Goal: Information Seeking & Learning: Learn about a topic

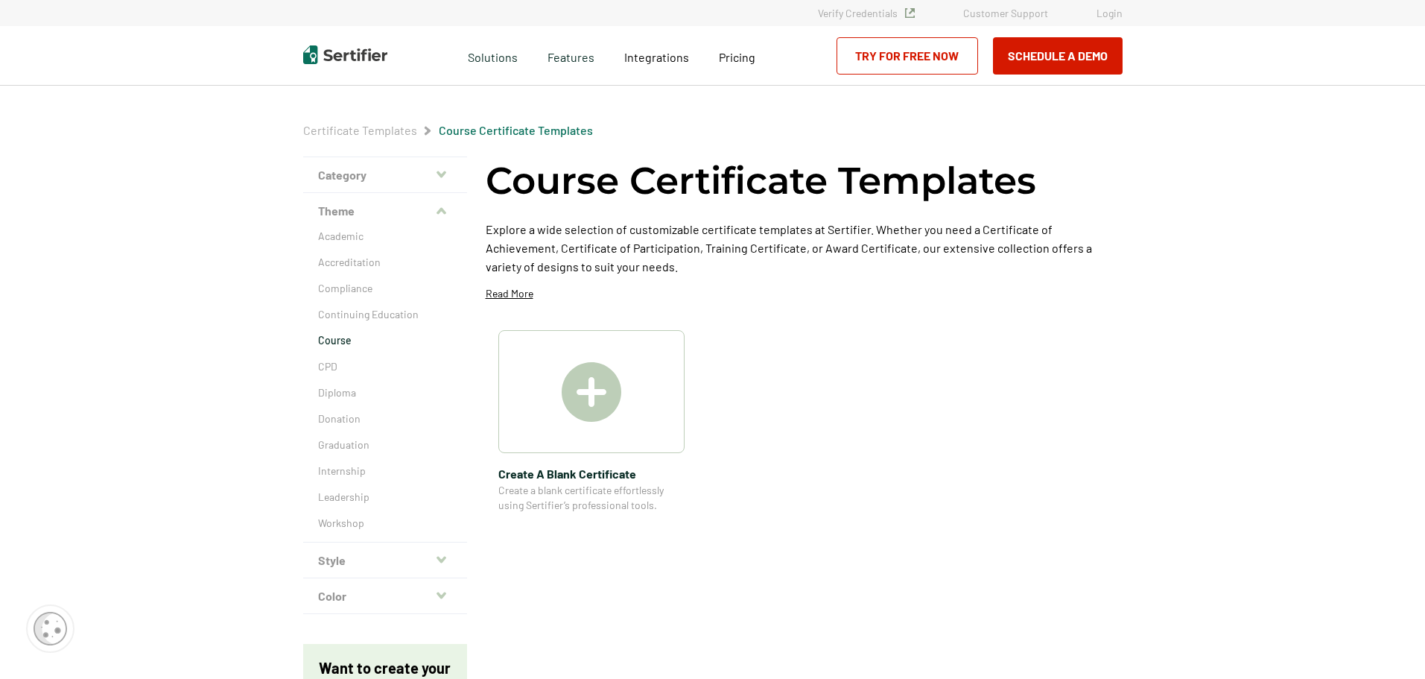
click at [358, 61] on img at bounding box center [345, 54] width 84 height 19
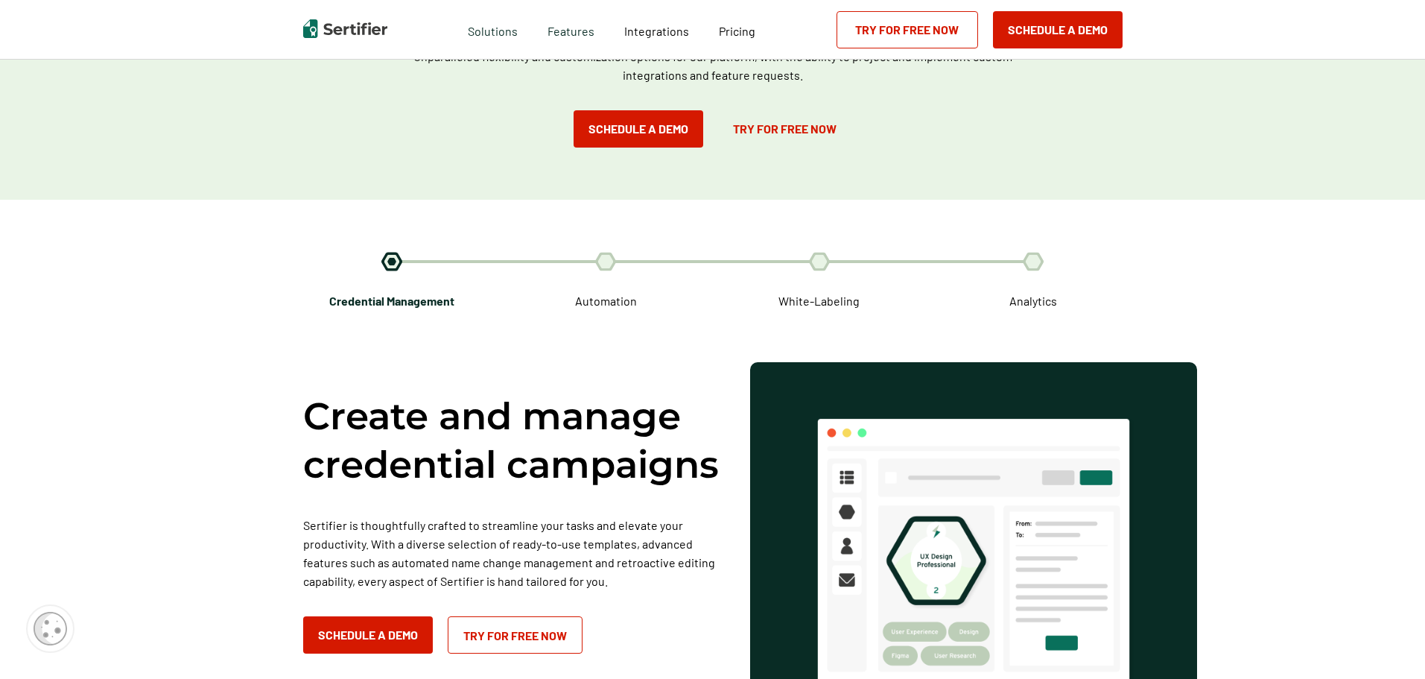
scroll to position [2383, 0]
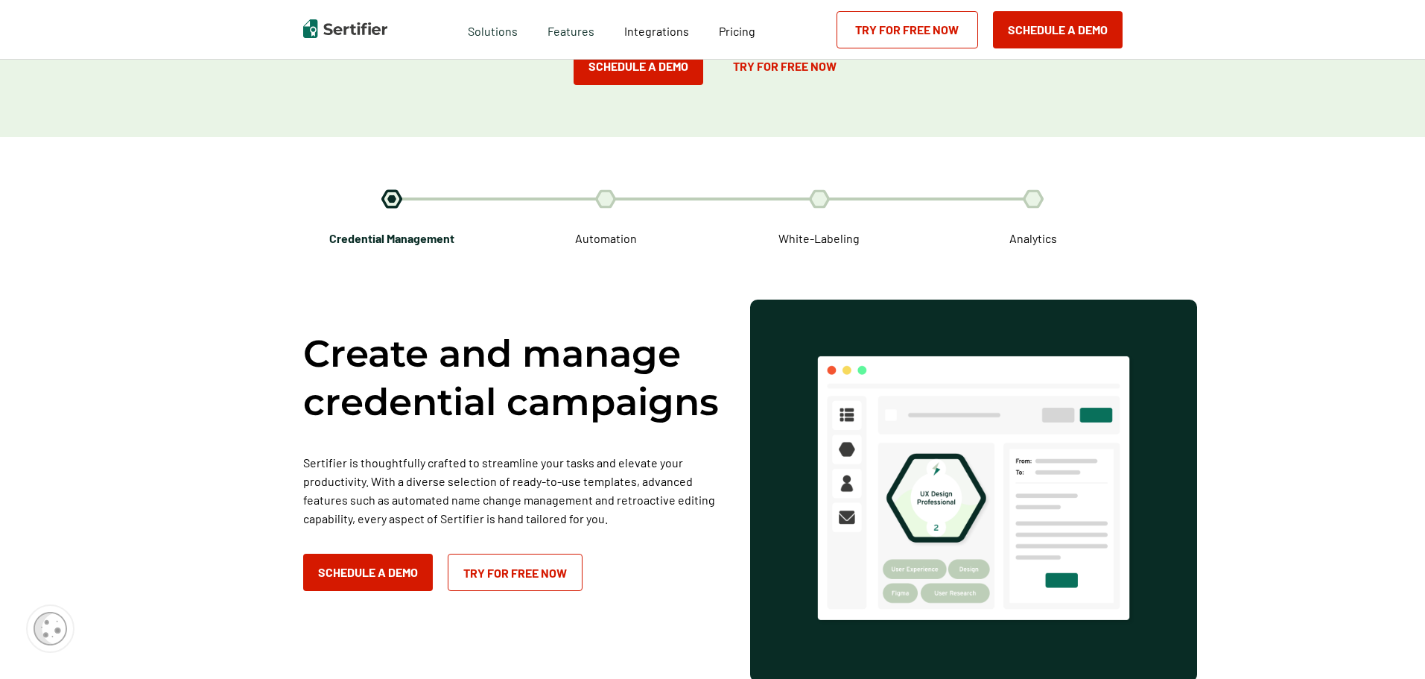
click at [613, 200] on img at bounding box center [605, 198] width 21 height 19
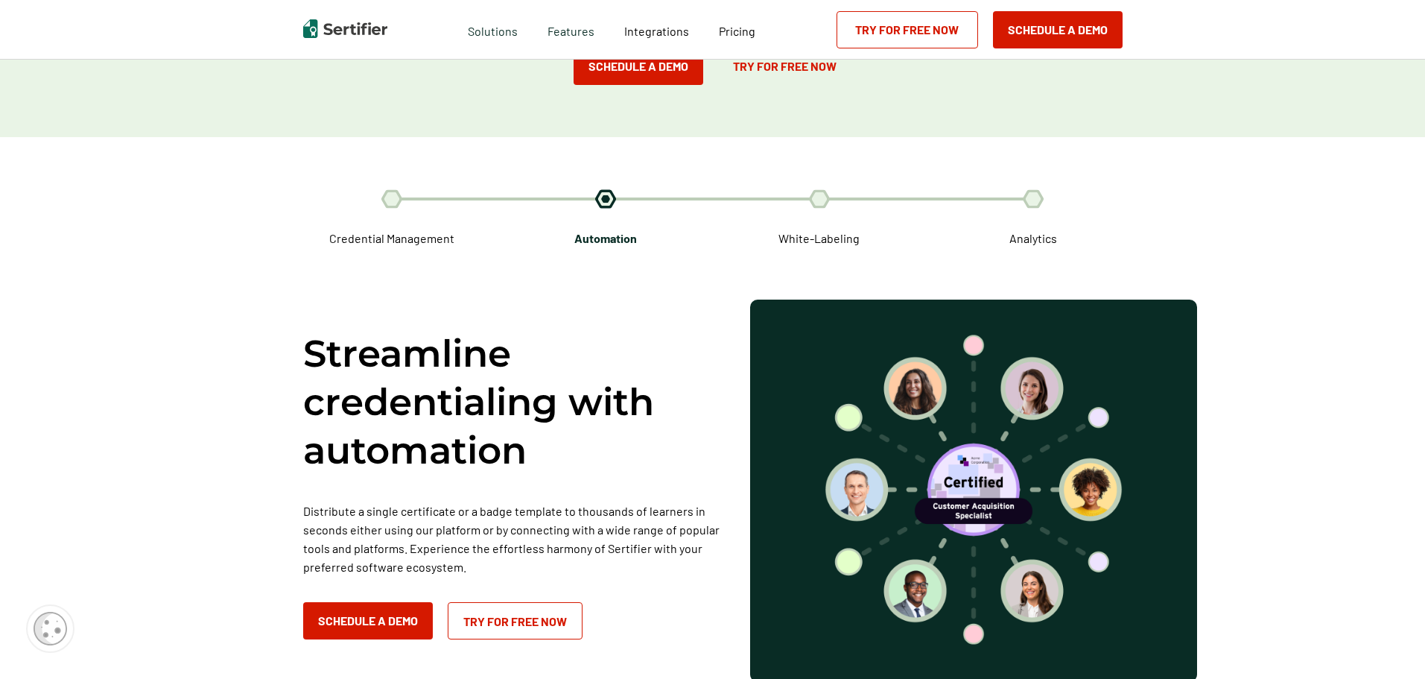
click at [822, 203] on img at bounding box center [819, 198] width 21 height 19
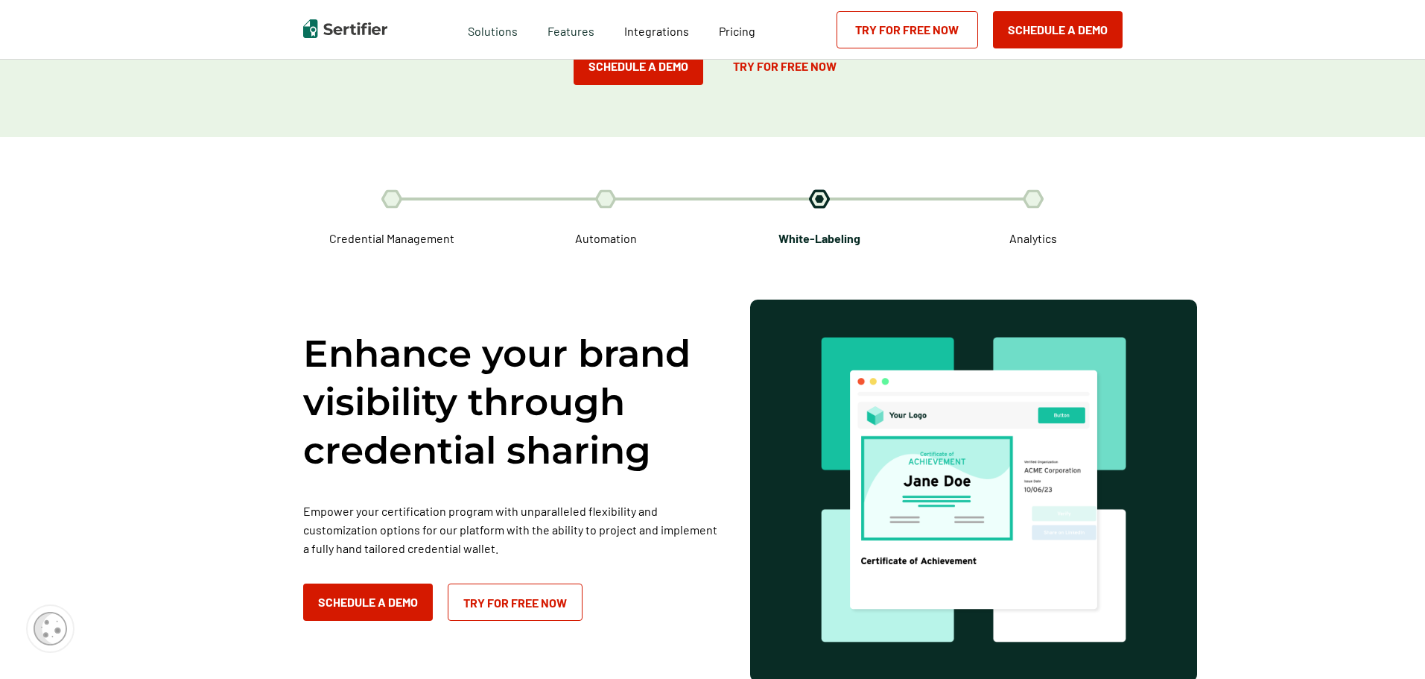
click at [1037, 217] on div "Analytics" at bounding box center [1033, 218] width 214 height 58
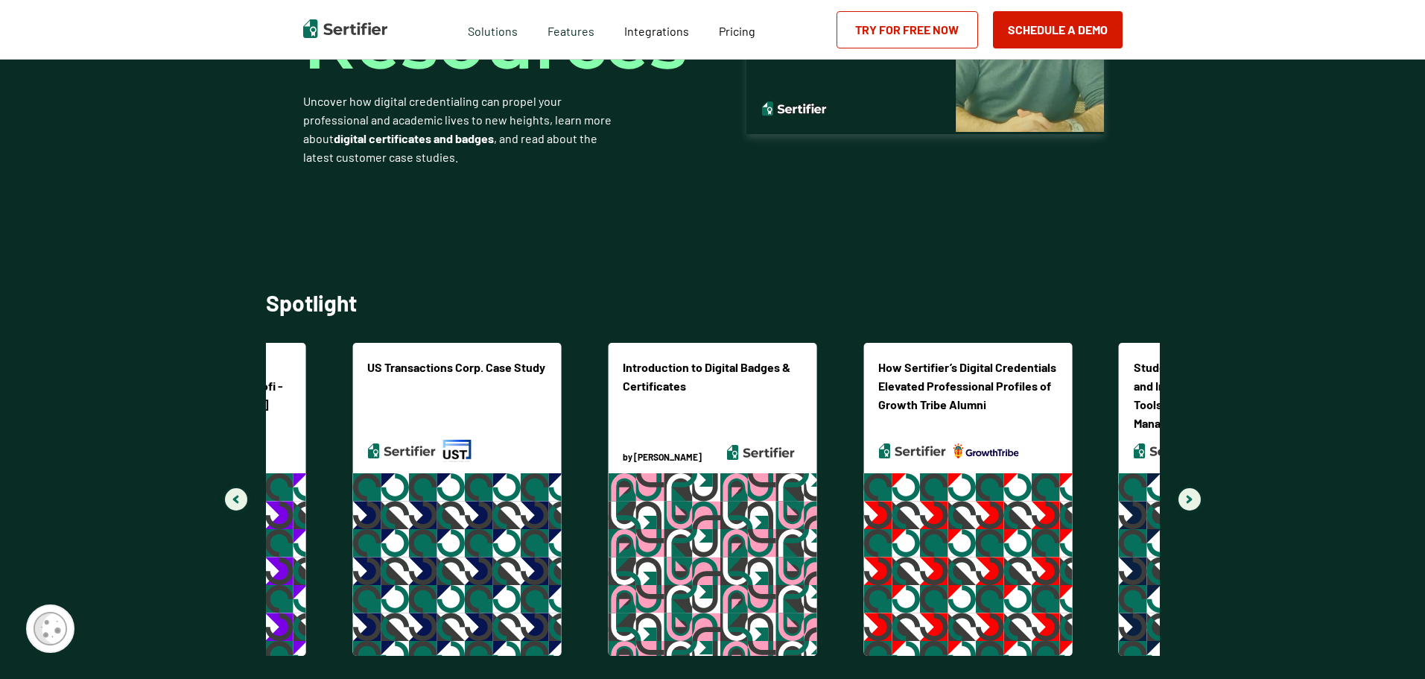
scroll to position [3426, 0]
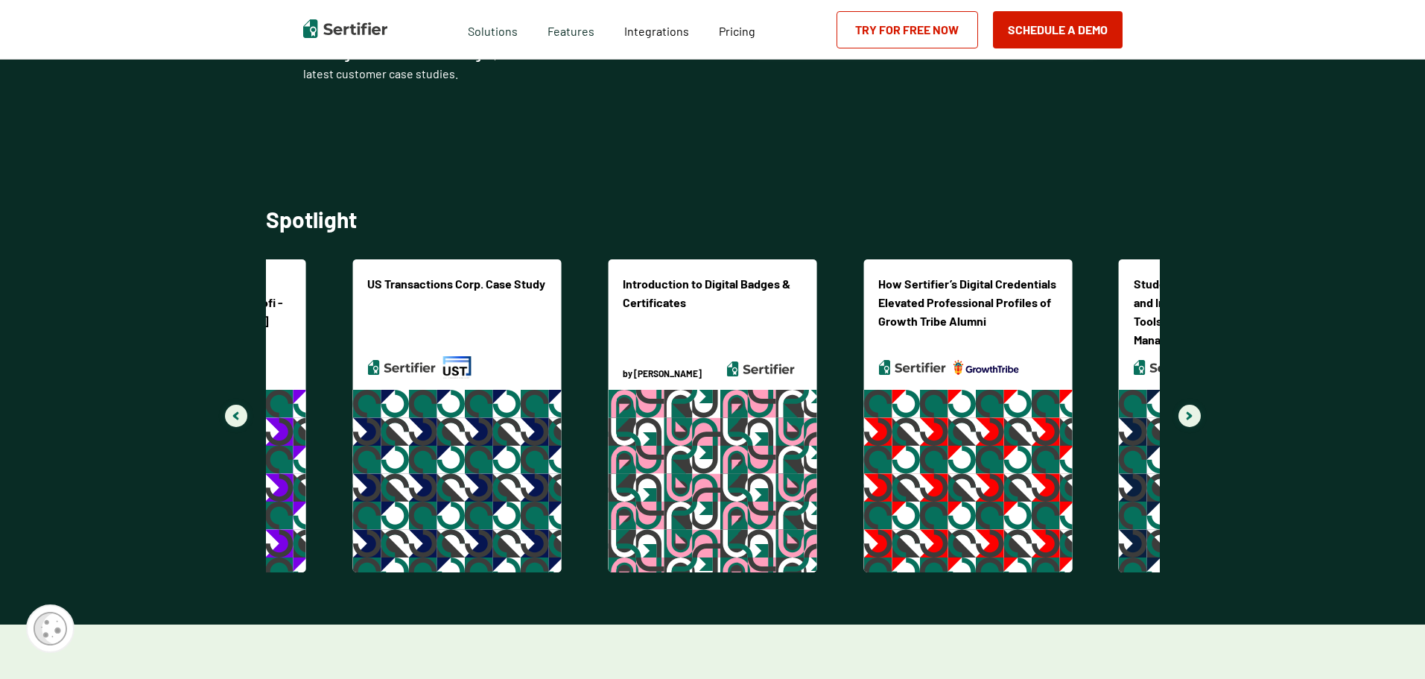
click at [1189, 418] on img "Navigate to next slide" at bounding box center [1189, 415] width 7 height 9
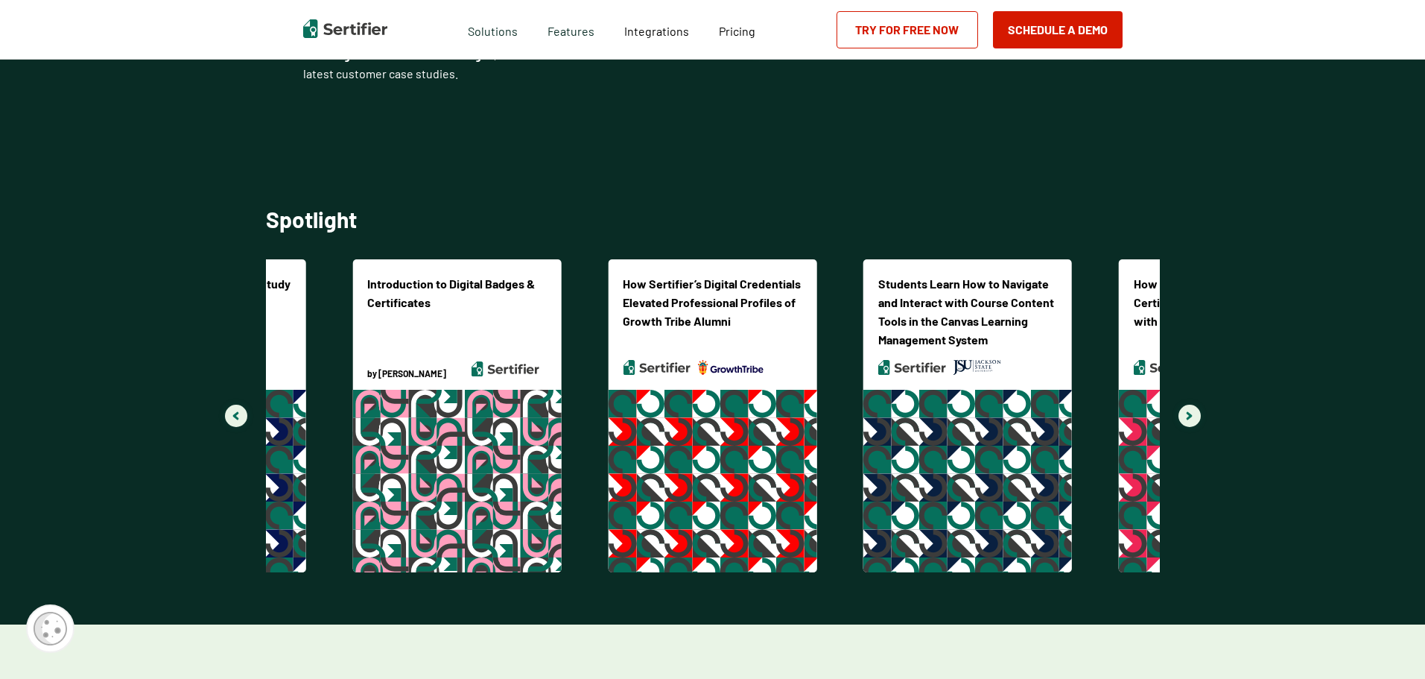
click at [1189, 418] on img "Navigate to next slide" at bounding box center [1189, 415] width 7 height 9
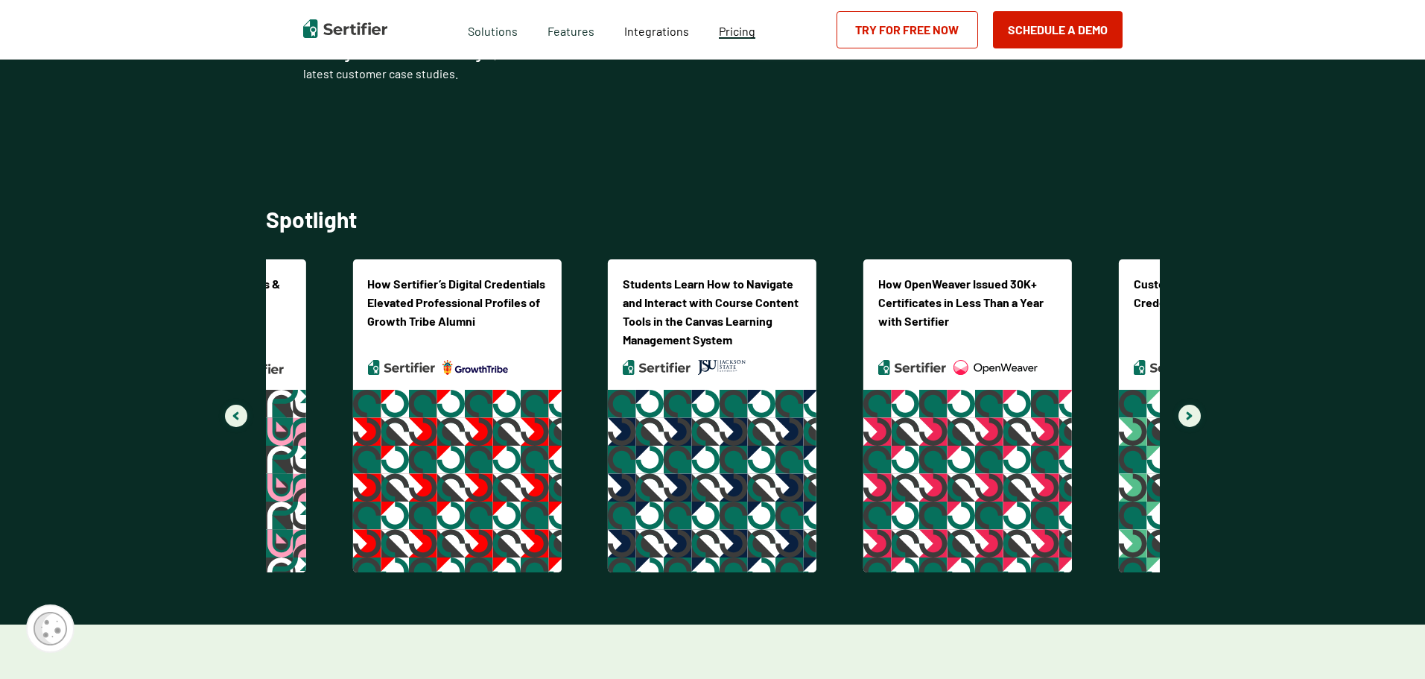
click at [747, 34] on span "Pricing" at bounding box center [737, 31] width 36 height 14
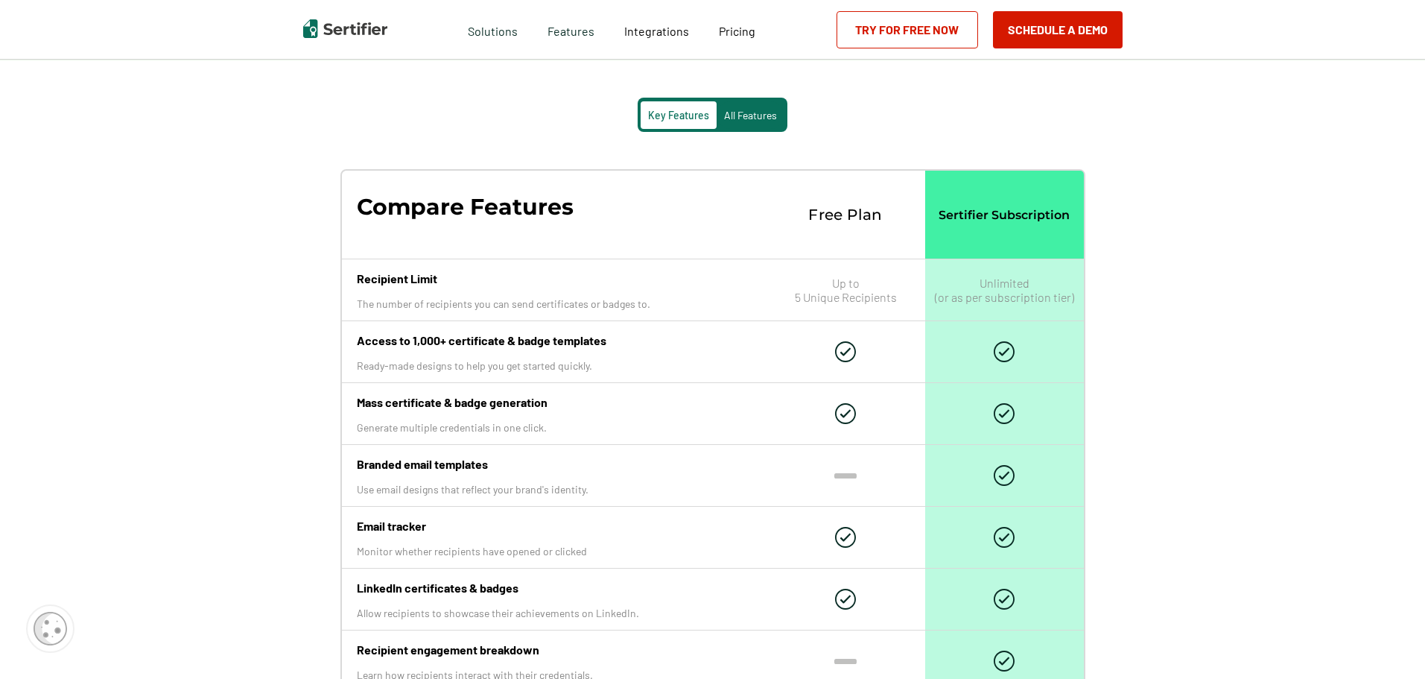
scroll to position [1415, 0]
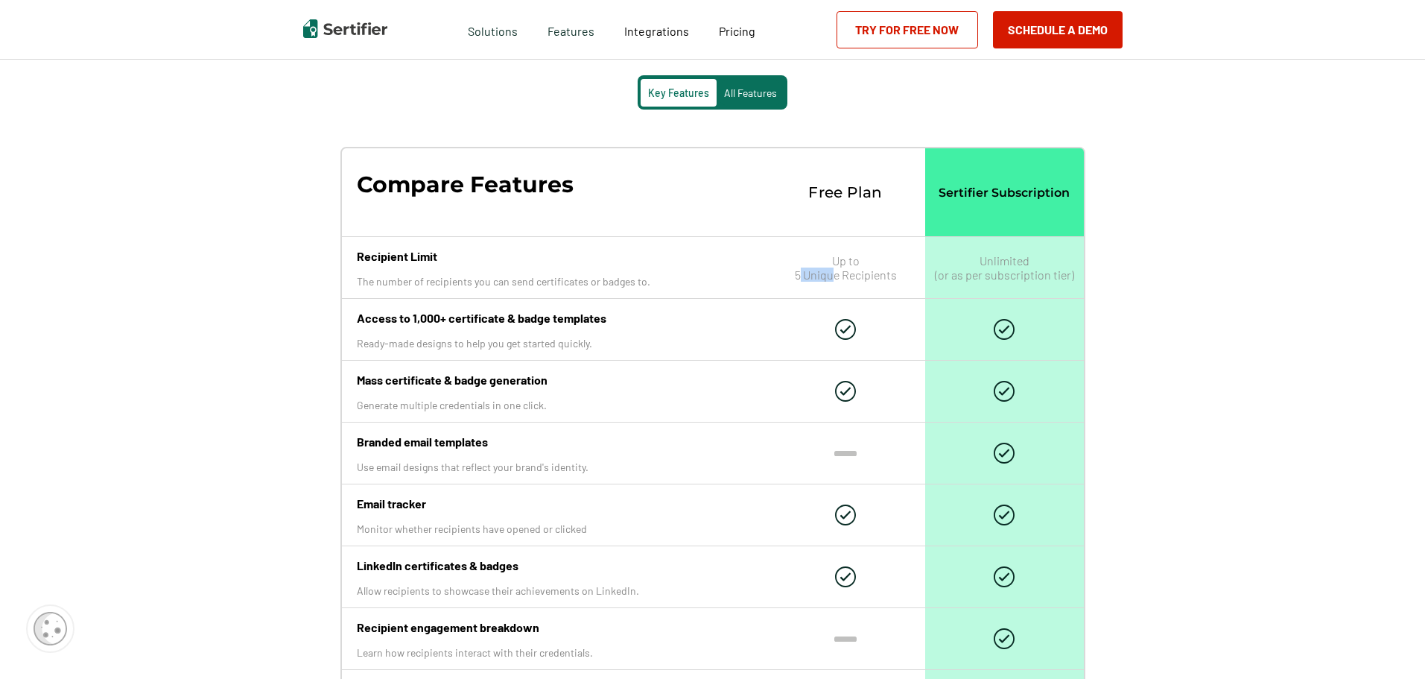
drag, startPoint x: 798, startPoint y: 276, endPoint x: 830, endPoint y: 279, distance: 31.5
click at [830, 279] on p "Up to 5 Unique Recipients" at bounding box center [846, 267] width 102 height 28
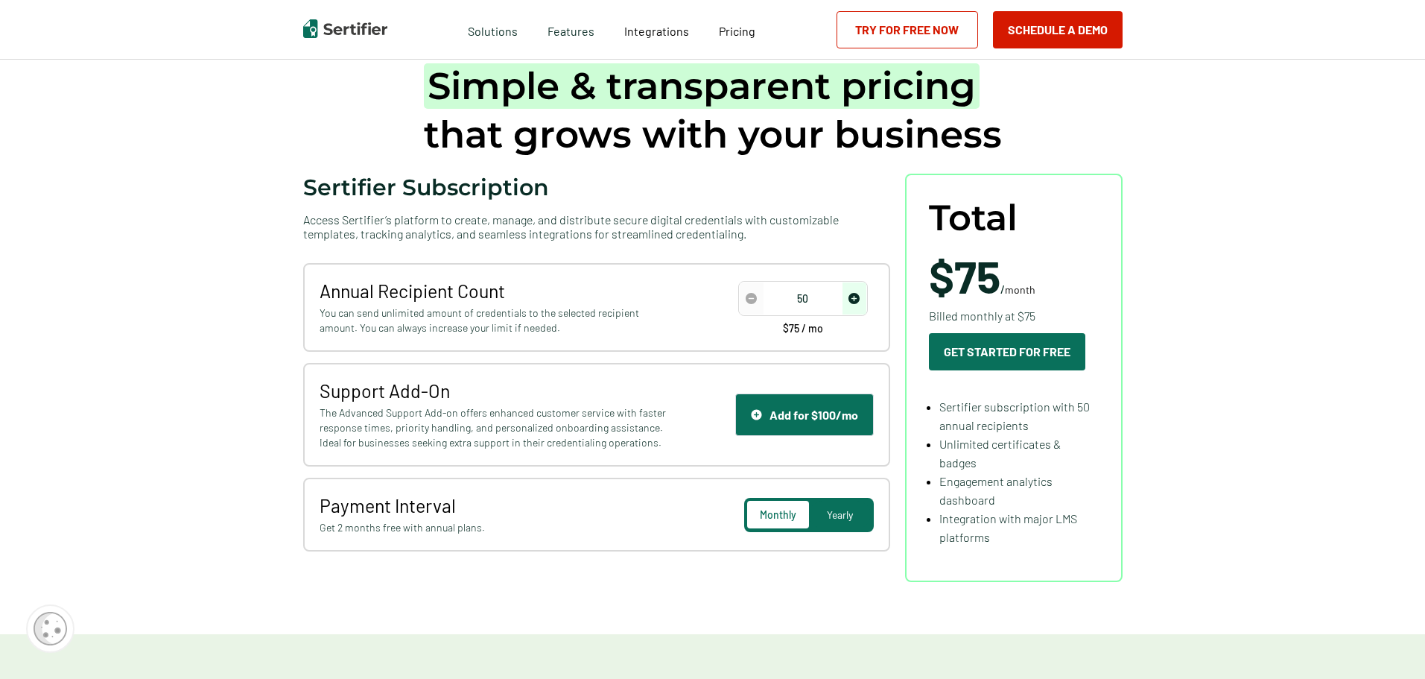
scroll to position [74, 0]
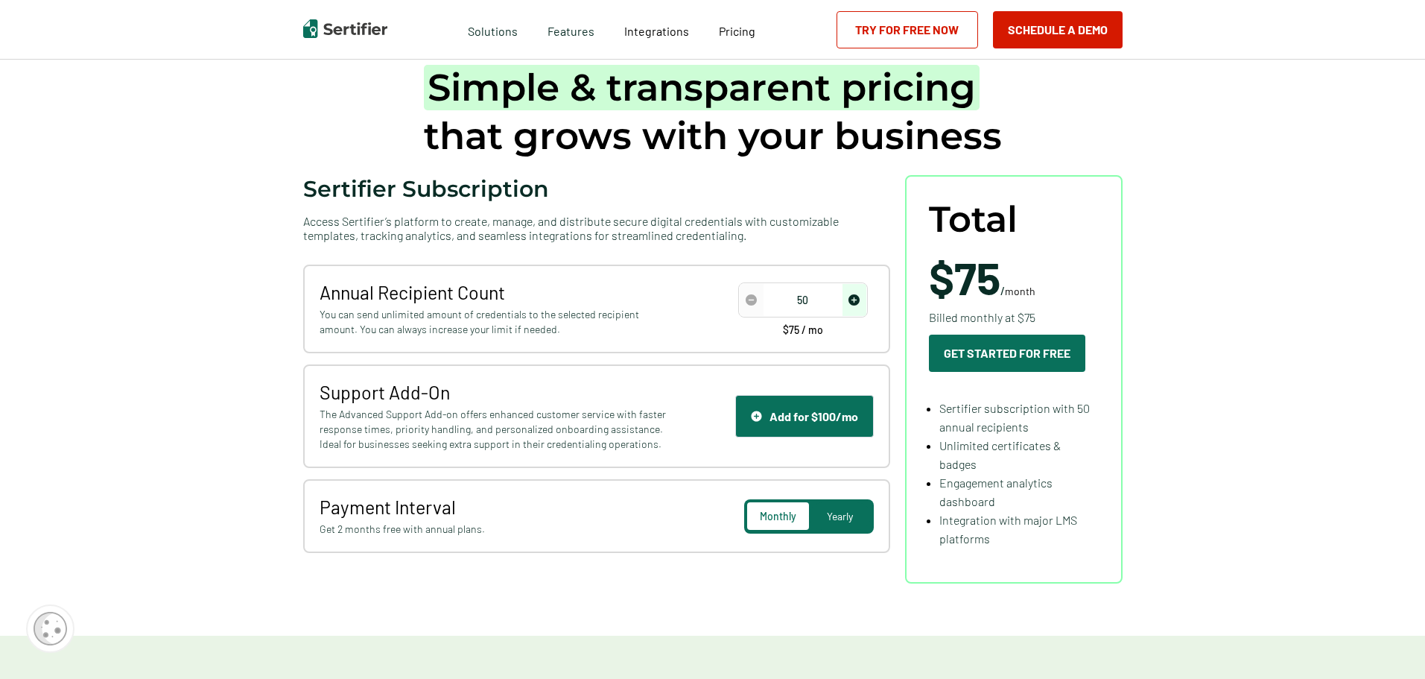
click at [757, 298] on img "decrease number" at bounding box center [751, 299] width 11 height 11
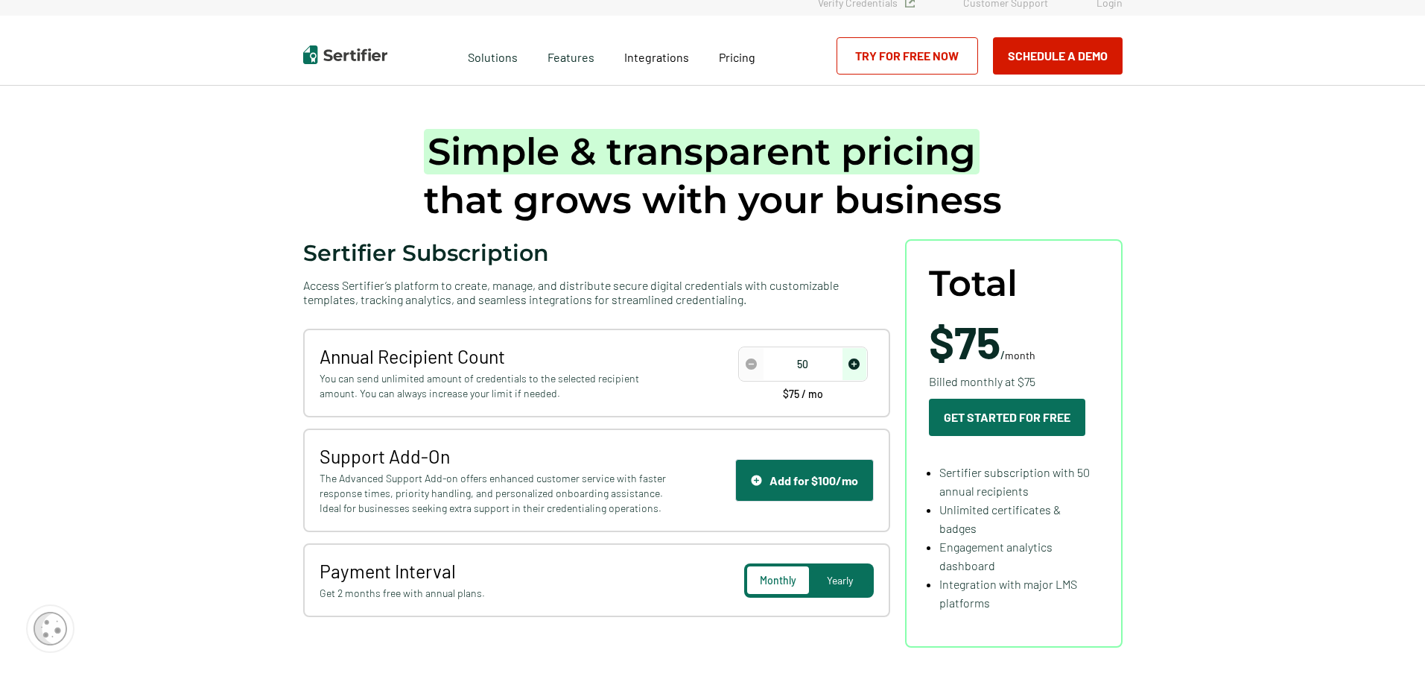
scroll to position [0, 0]
